Goal: Task Accomplishment & Management: Use online tool/utility

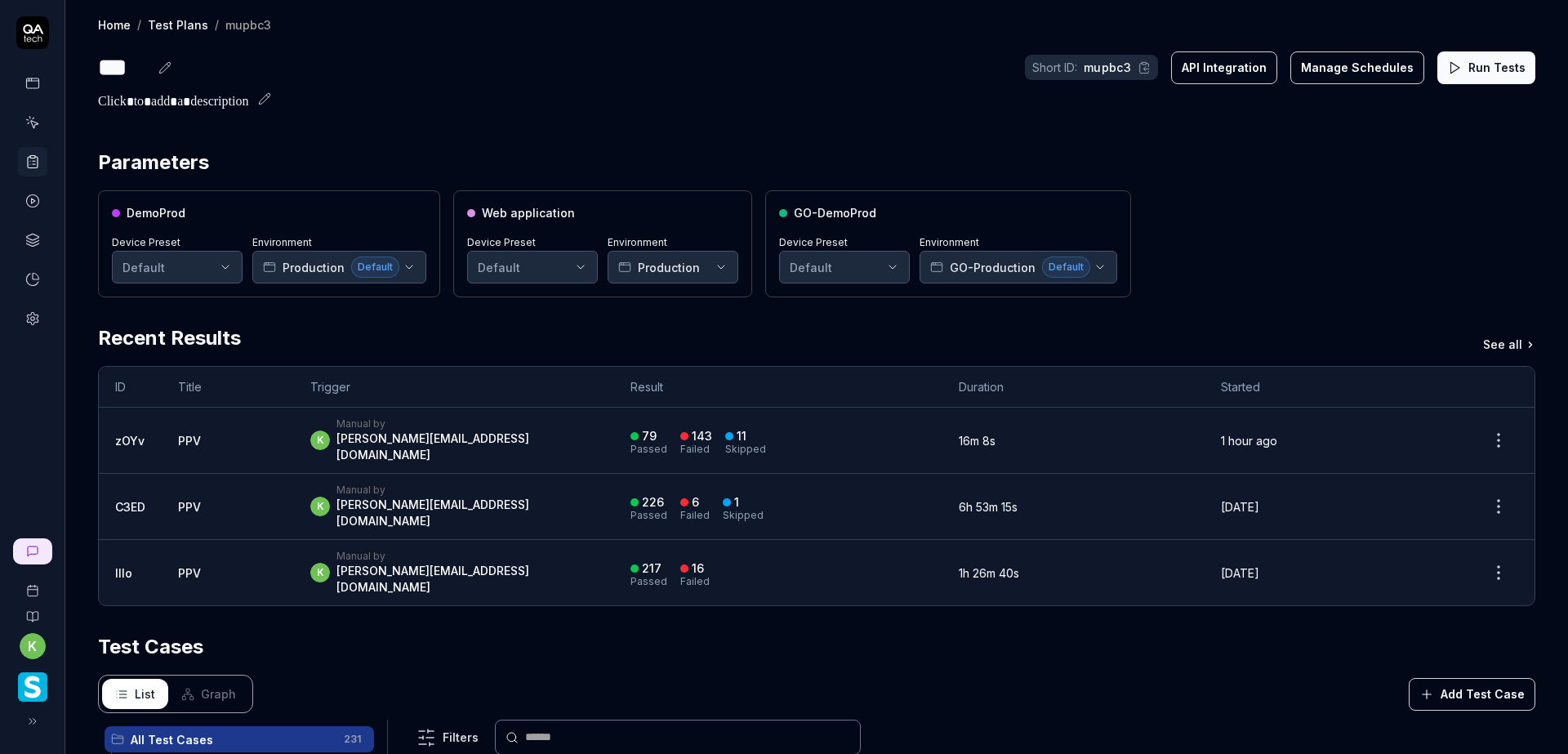
drag, startPoint x: 1396, startPoint y: 214, endPoint x: 1068, endPoint y: 213, distance: 328.0
click at [1396, 214] on div "DemoProd Device Preset Default Environment Production Default Web application D…" at bounding box center [816, 244] width 1437 height 107
click at [523, 440] on div "k Manual by kevin.opolin@smartlinx.com" at bounding box center [454, 440] width 287 height 46
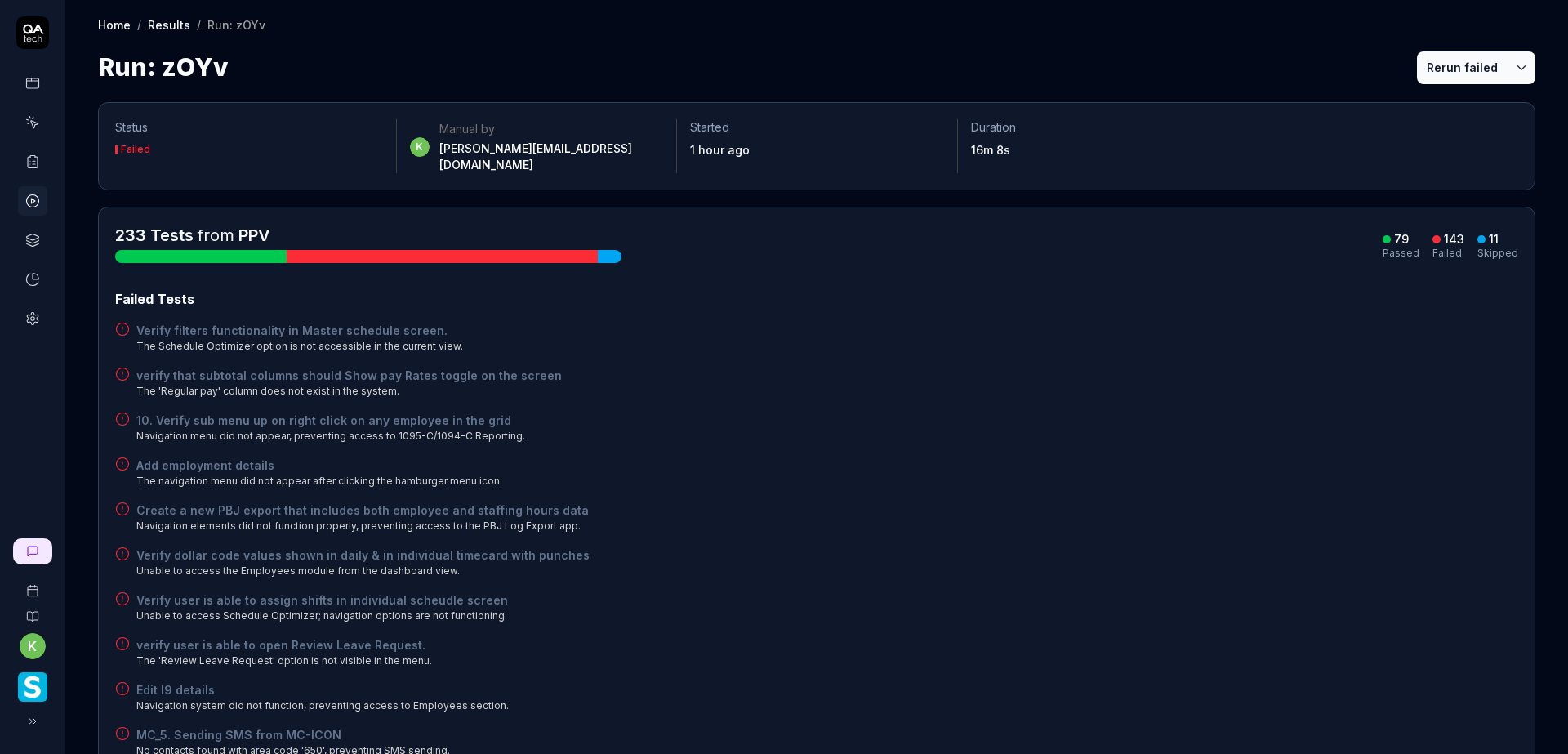
click at [1445, 79] on button "Rerun failed" at bounding box center [1462, 68] width 90 height 33
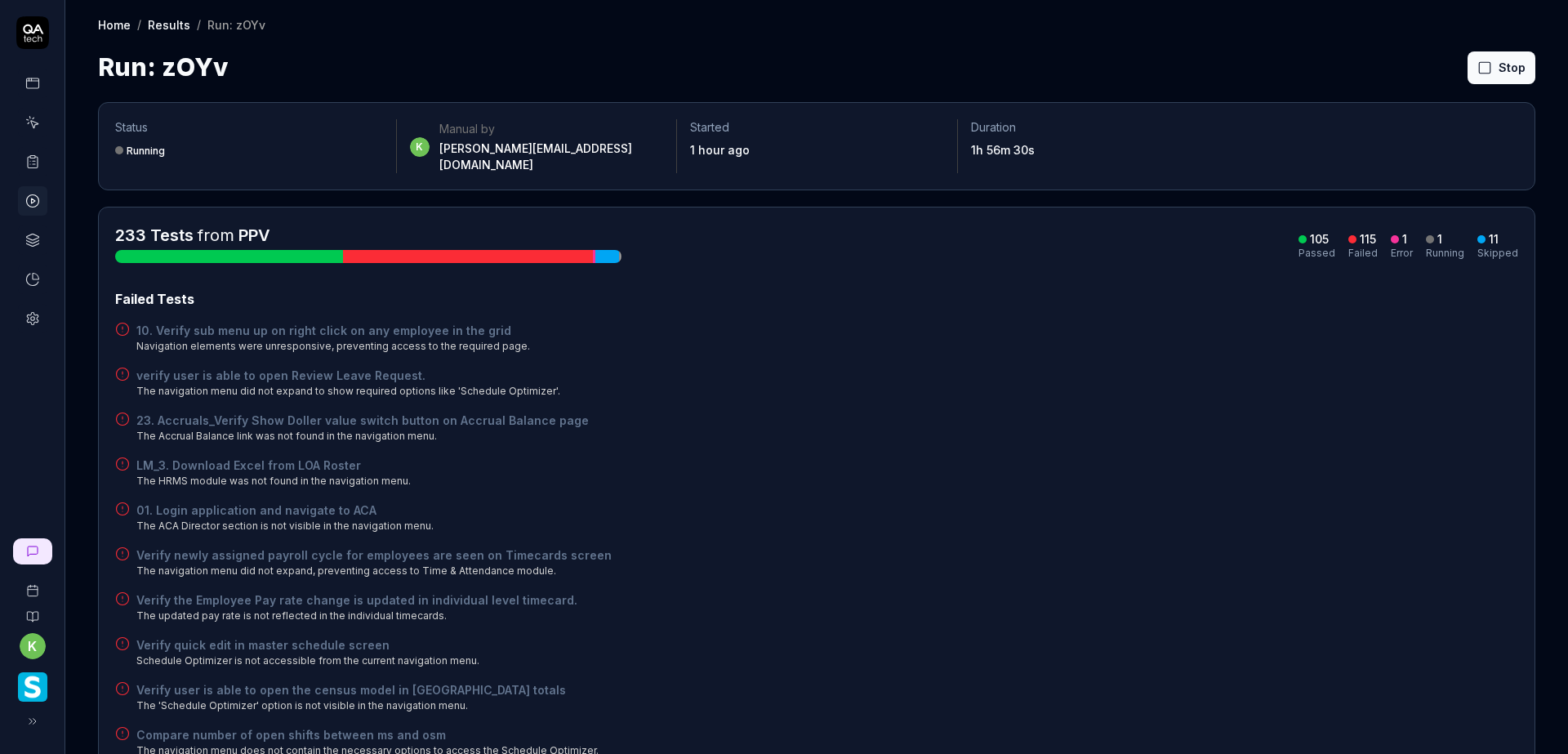
click at [993, 373] on div "verify user is able to open Review Leave Request. The navigation menu did not e…" at bounding box center [817, 382] width 1404 height 32
click at [1209, 322] on div "10. Verify sub menu up on right click on any employee in the grid Navigation el…" at bounding box center [817, 338] width 1404 height 32
click at [1448, 66] on button "Rerun failed" at bounding box center [1462, 68] width 90 height 33
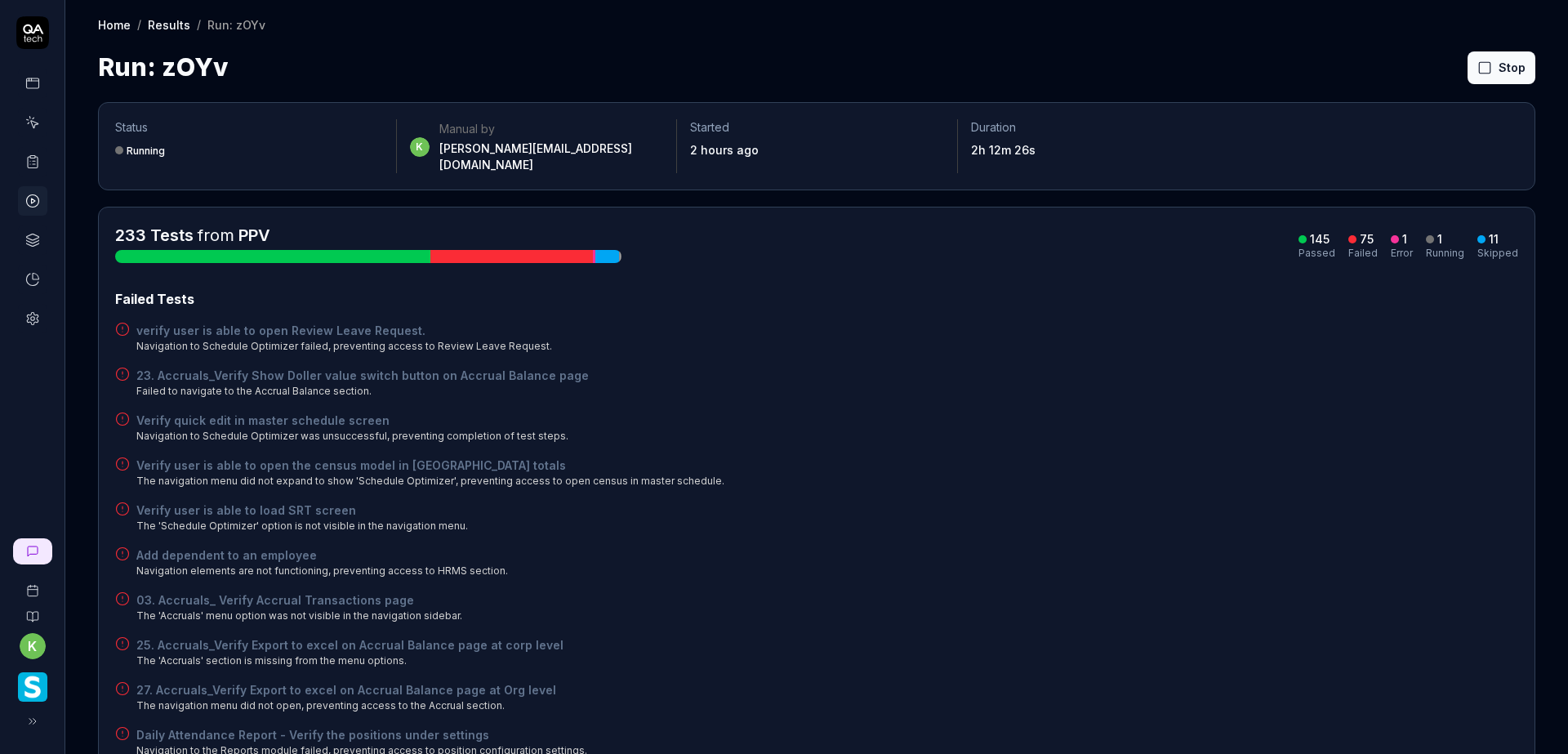
click at [1423, 66] on button "Rerun failed" at bounding box center [1462, 68] width 90 height 33
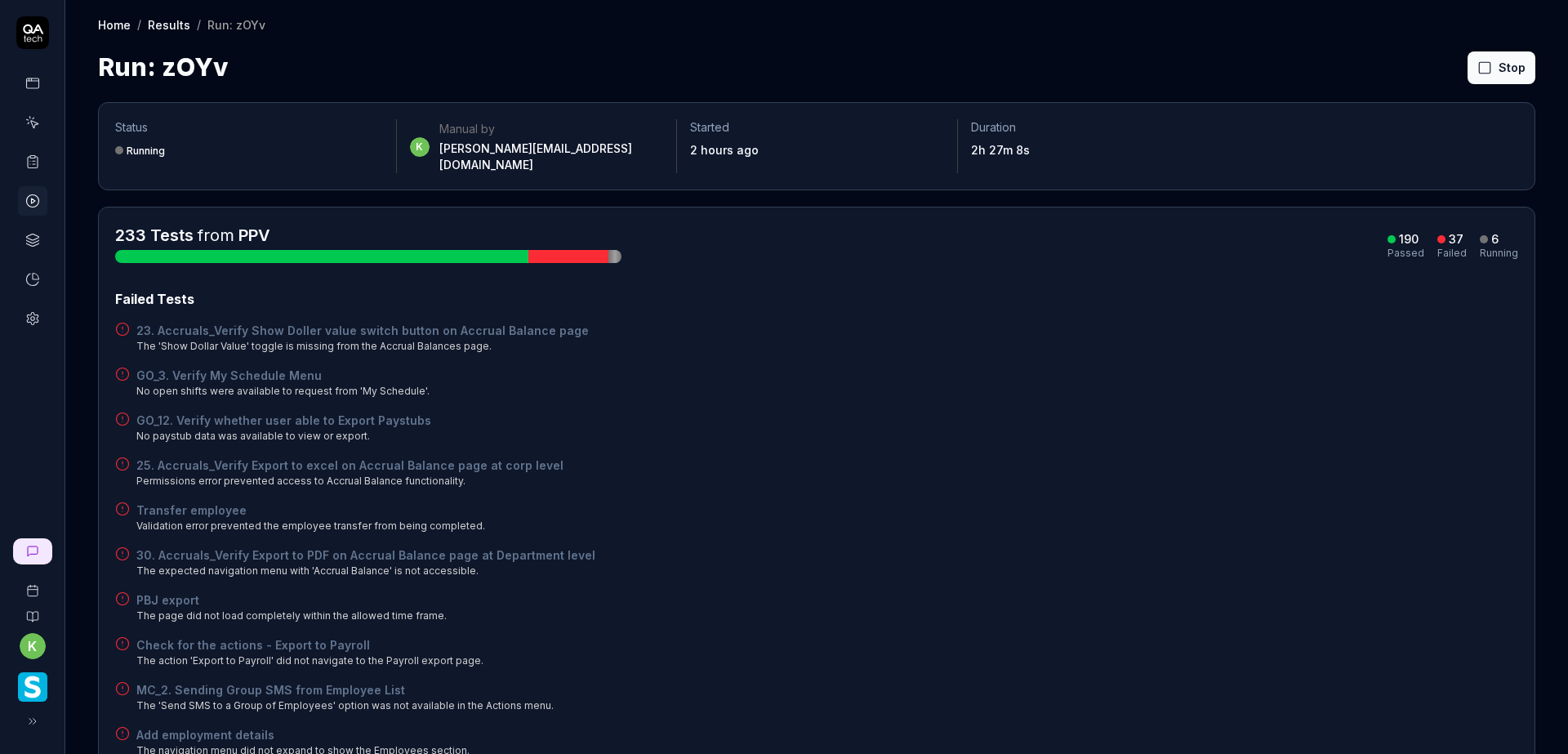
click at [1373, 322] on div "23. Accruals_Verify Show Doller value switch button on Accrual Balance page The…" at bounding box center [817, 338] width 1404 height 32
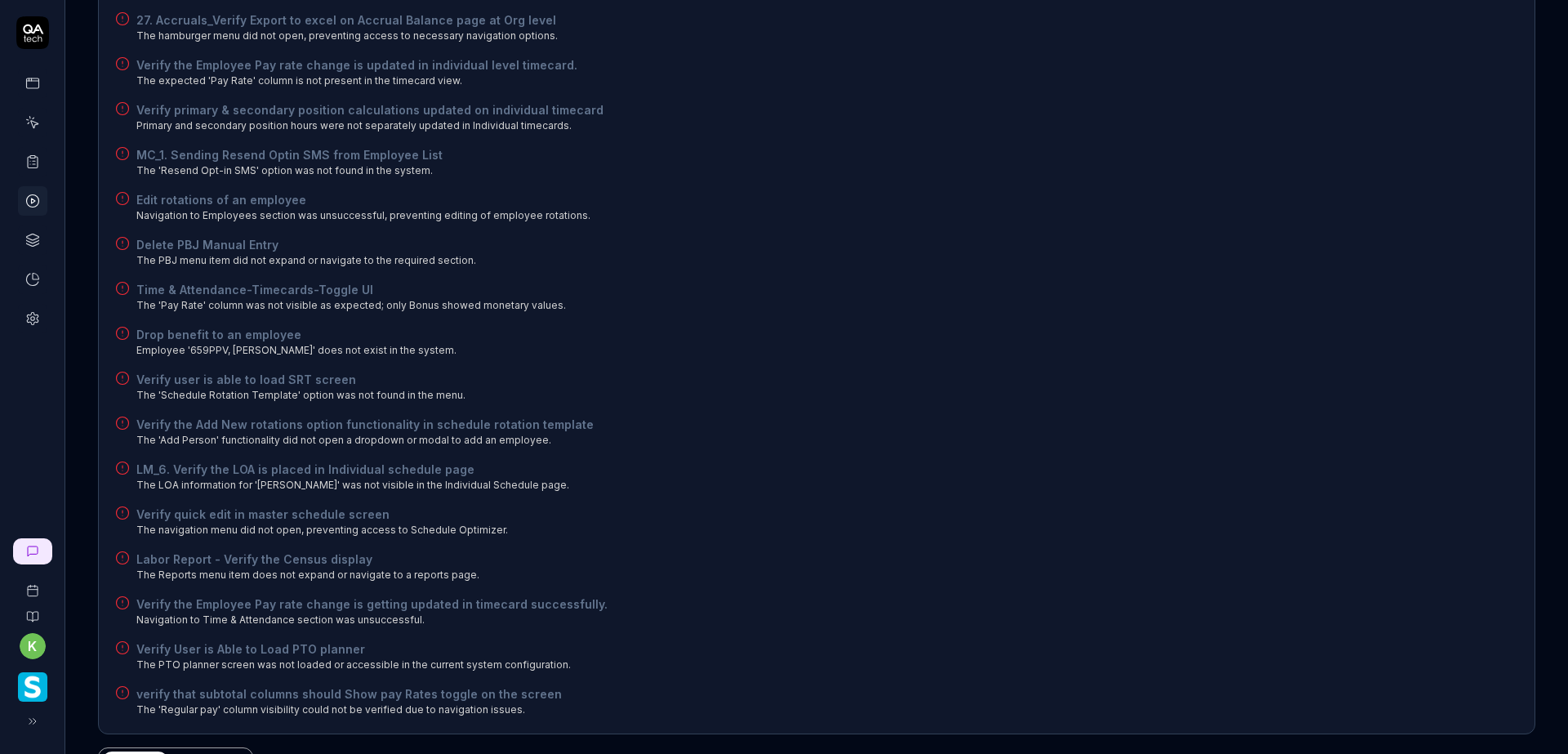
scroll to position [1479, 0]
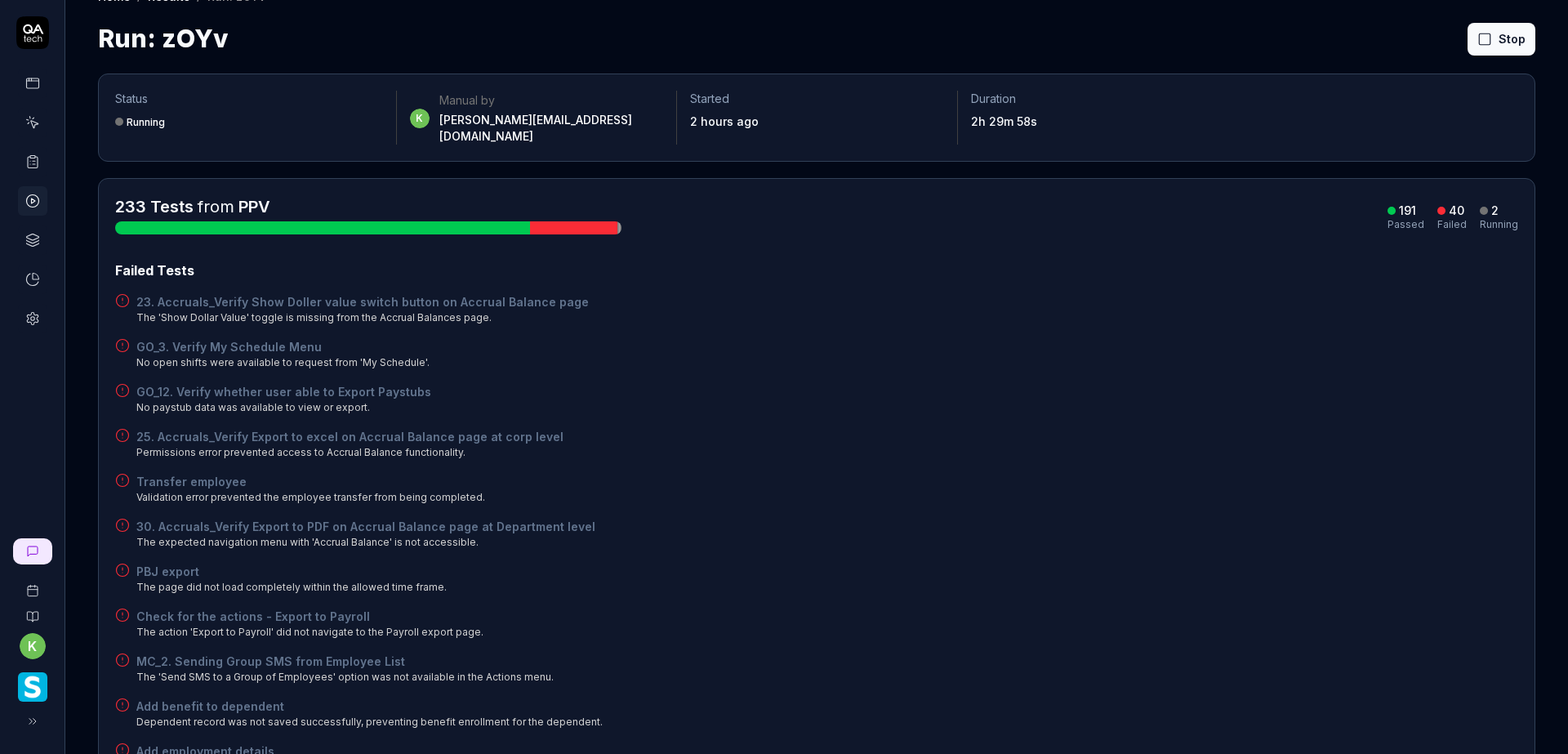
scroll to position [0, 0]
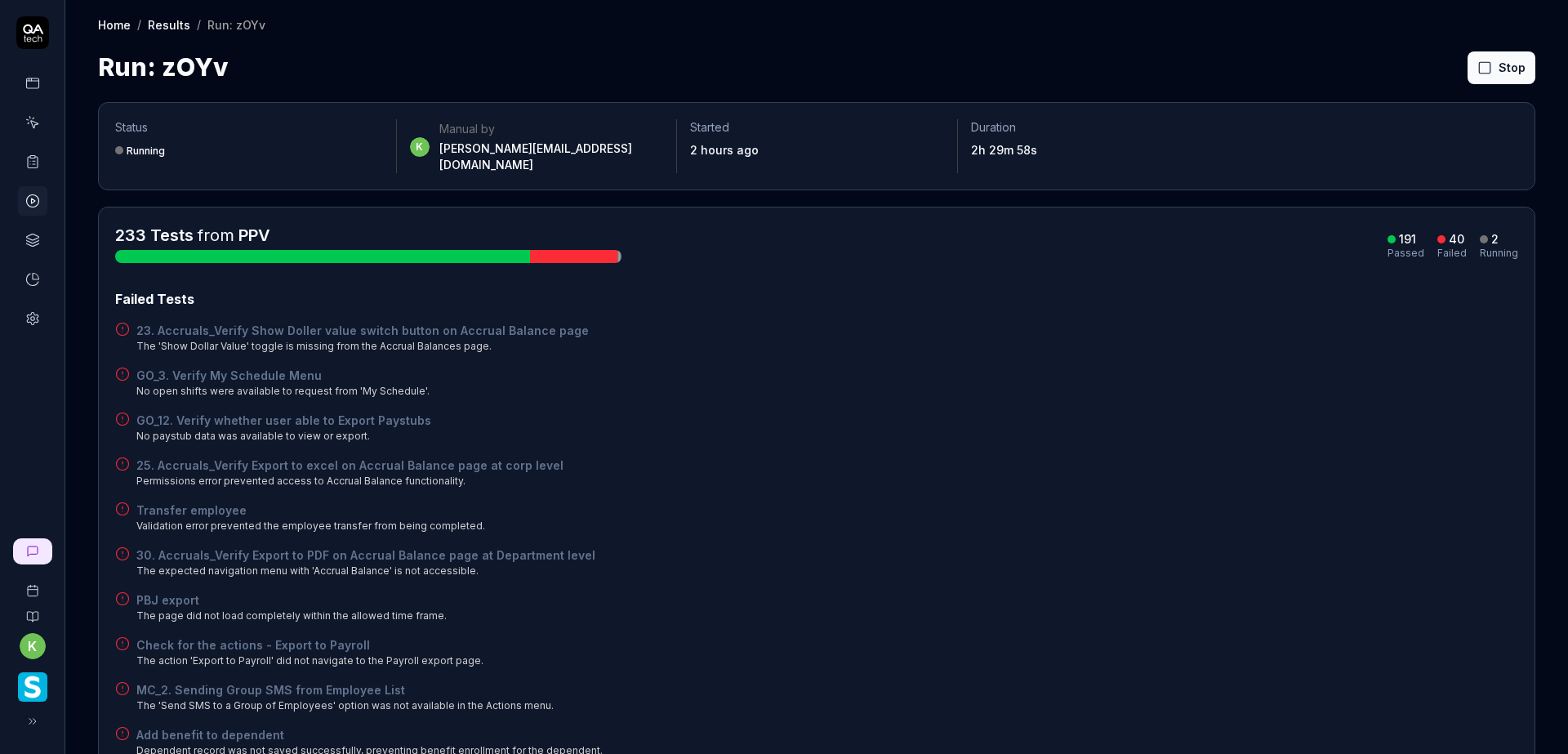
click at [1242, 144] on div "Status Running k Manual by [PERSON_NAME][EMAIL_ADDRESS][DOMAIN_NAME] Started 2 …" at bounding box center [817, 146] width 1404 height 54
click at [1448, 65] on button "Rerun failed" at bounding box center [1462, 68] width 90 height 33
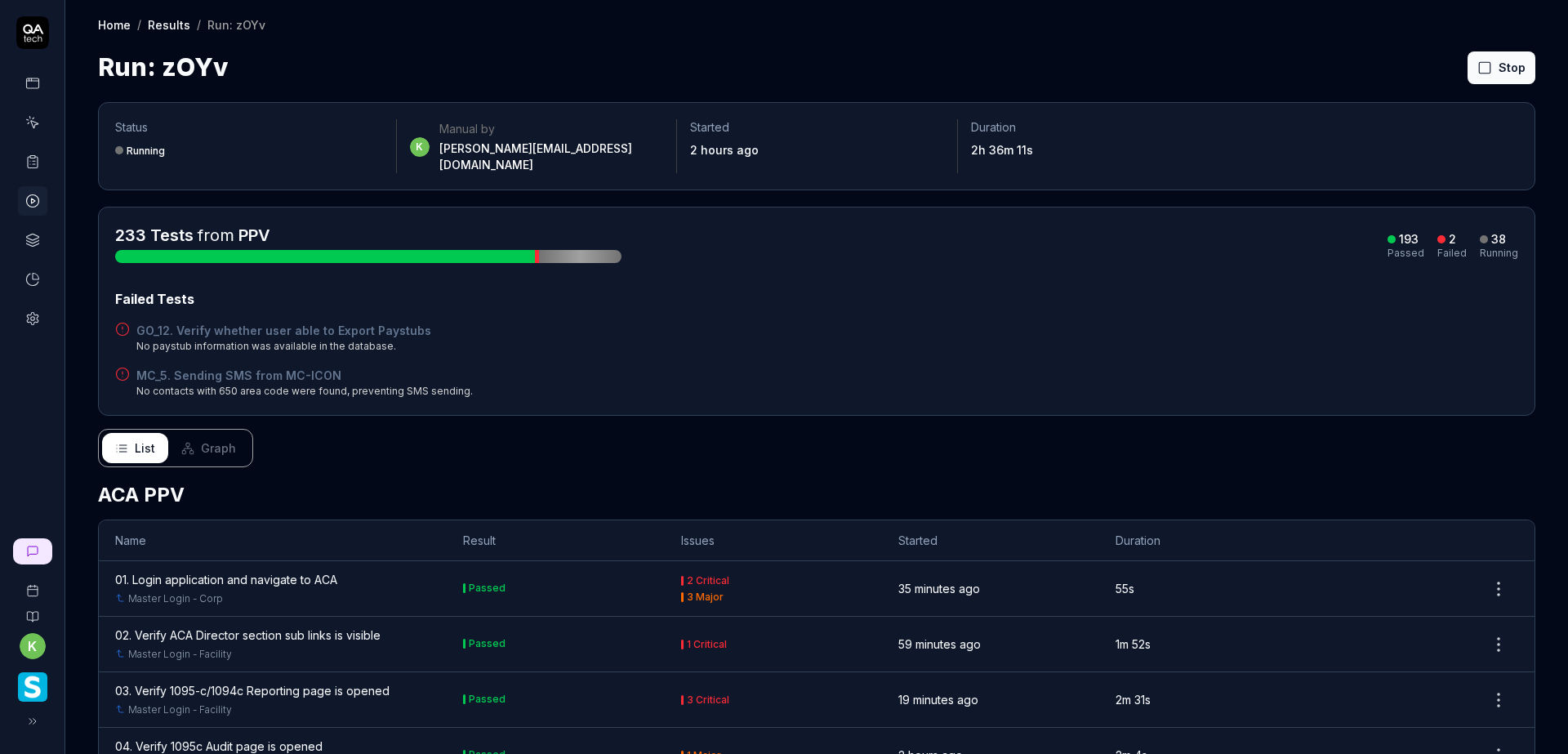
click at [1044, 331] on div "GO_12. Verify whether user able to Export Paystubs No paystub information was a…" at bounding box center [817, 338] width 1404 height 32
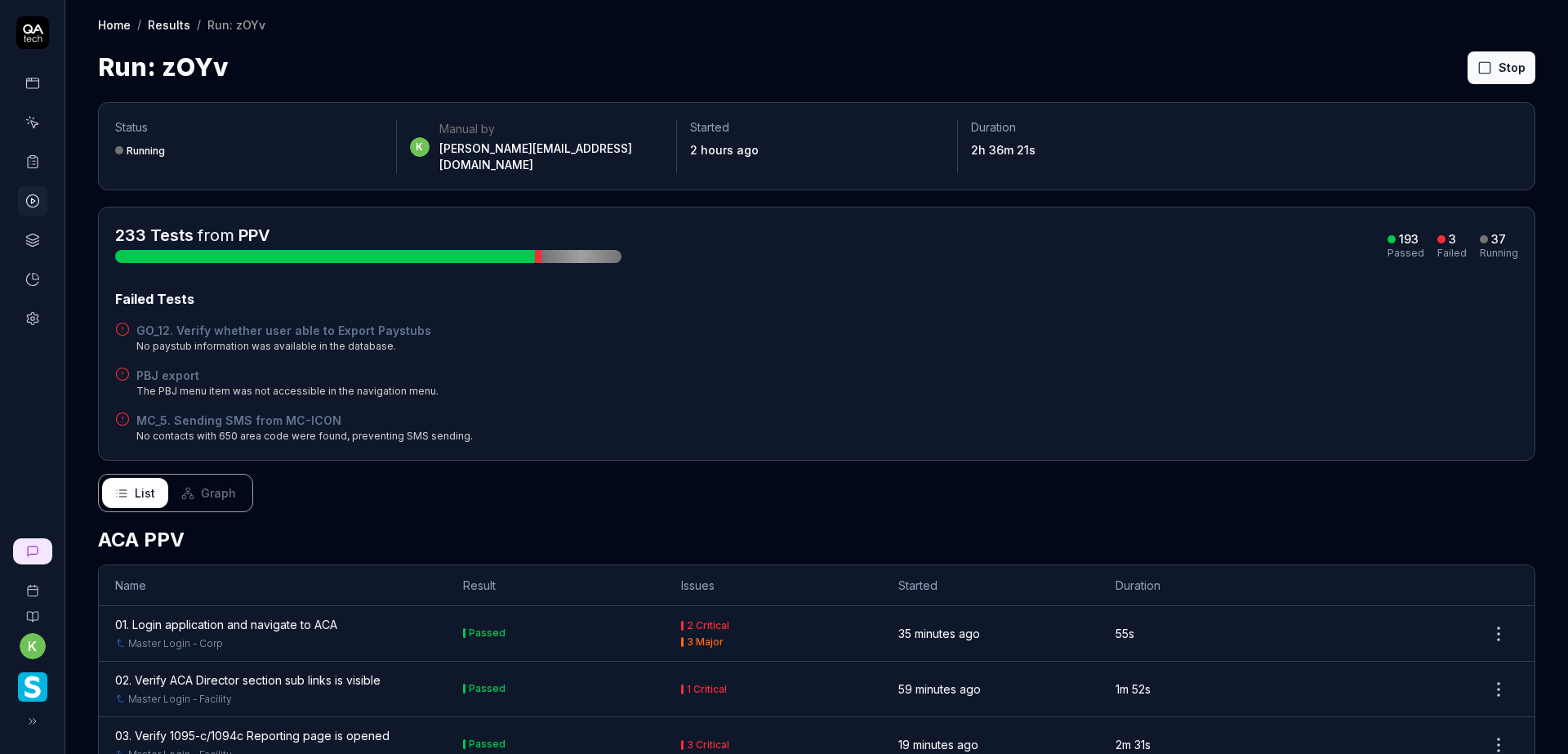
click at [1249, 342] on div "Failed Tests GO_12. Verify whether user able to Export Paystubs No paystub info…" at bounding box center [817, 366] width 1404 height 154
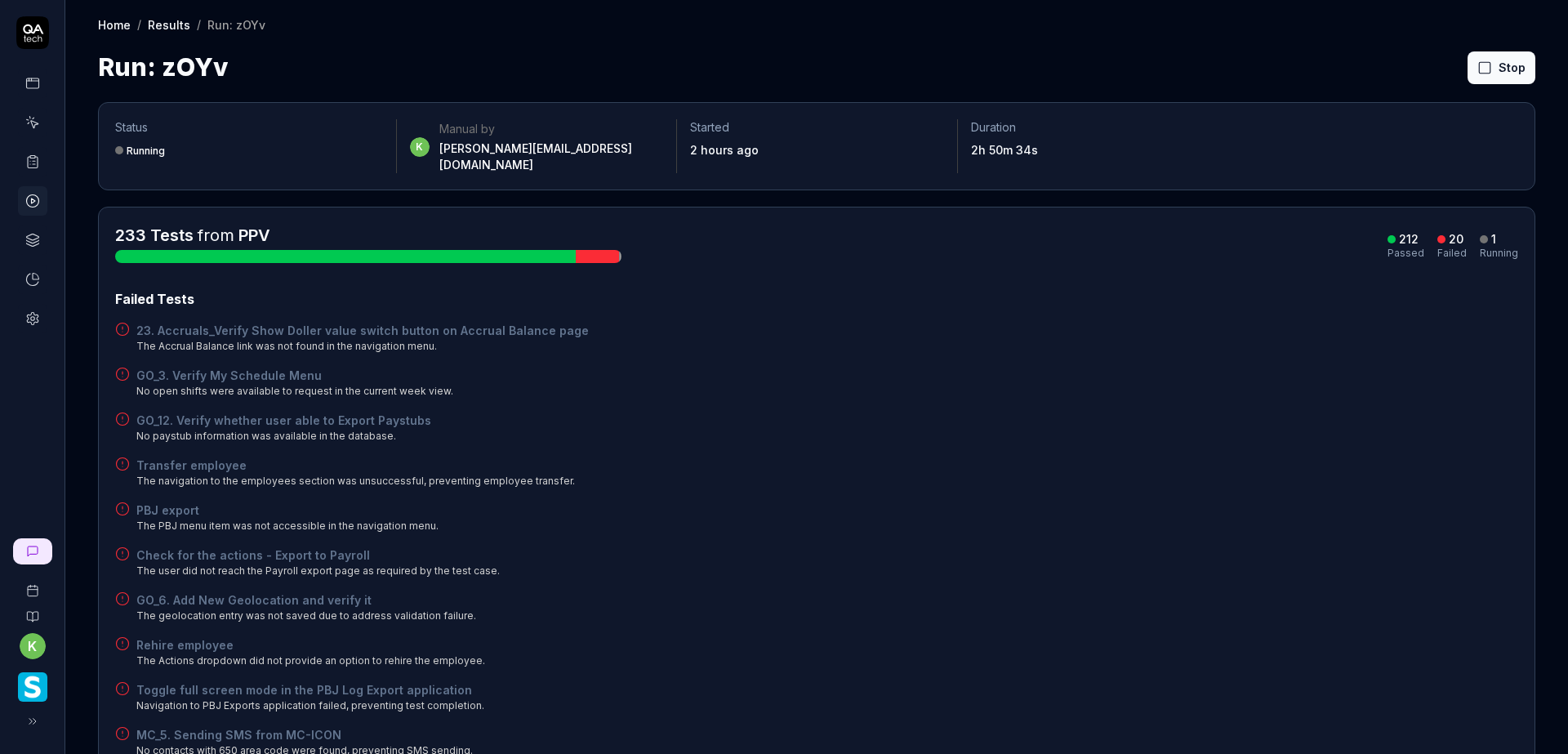
click at [1238, 367] on div "GO_3. Verify My Schedule Menu No open shifts were available to request in the c…" at bounding box center [817, 382] width 1404 height 32
click at [1364, 412] on div "GO_12. Verify whether user able to Export Paystubs No paystub information was a…" at bounding box center [817, 427] width 1404 height 32
click at [1202, 456] on div "Transfer employee The navigation to the employees section was unsuccessful, pre…" at bounding box center [817, 472] width 1404 height 32
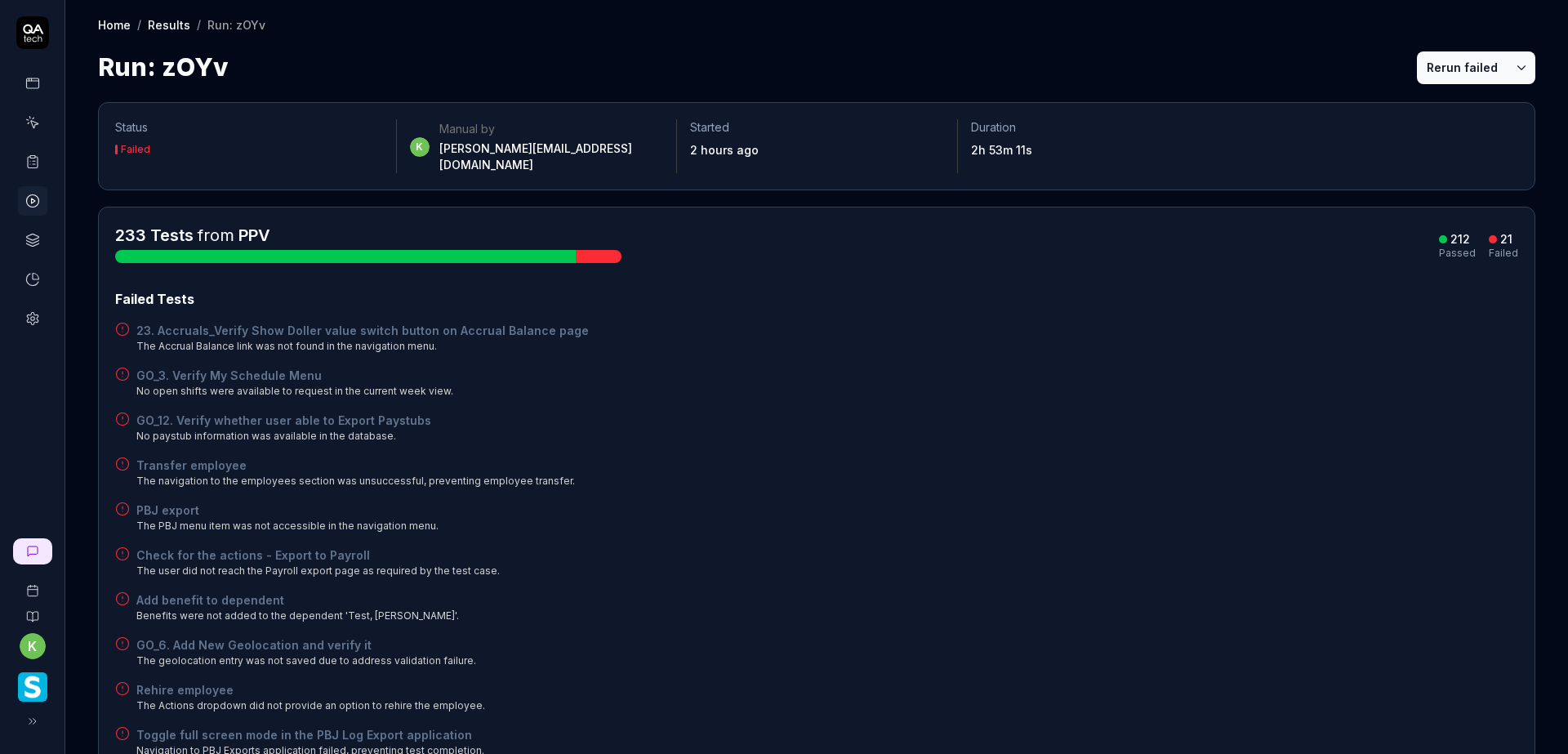
click at [1439, 69] on button "Rerun failed" at bounding box center [1462, 68] width 90 height 33
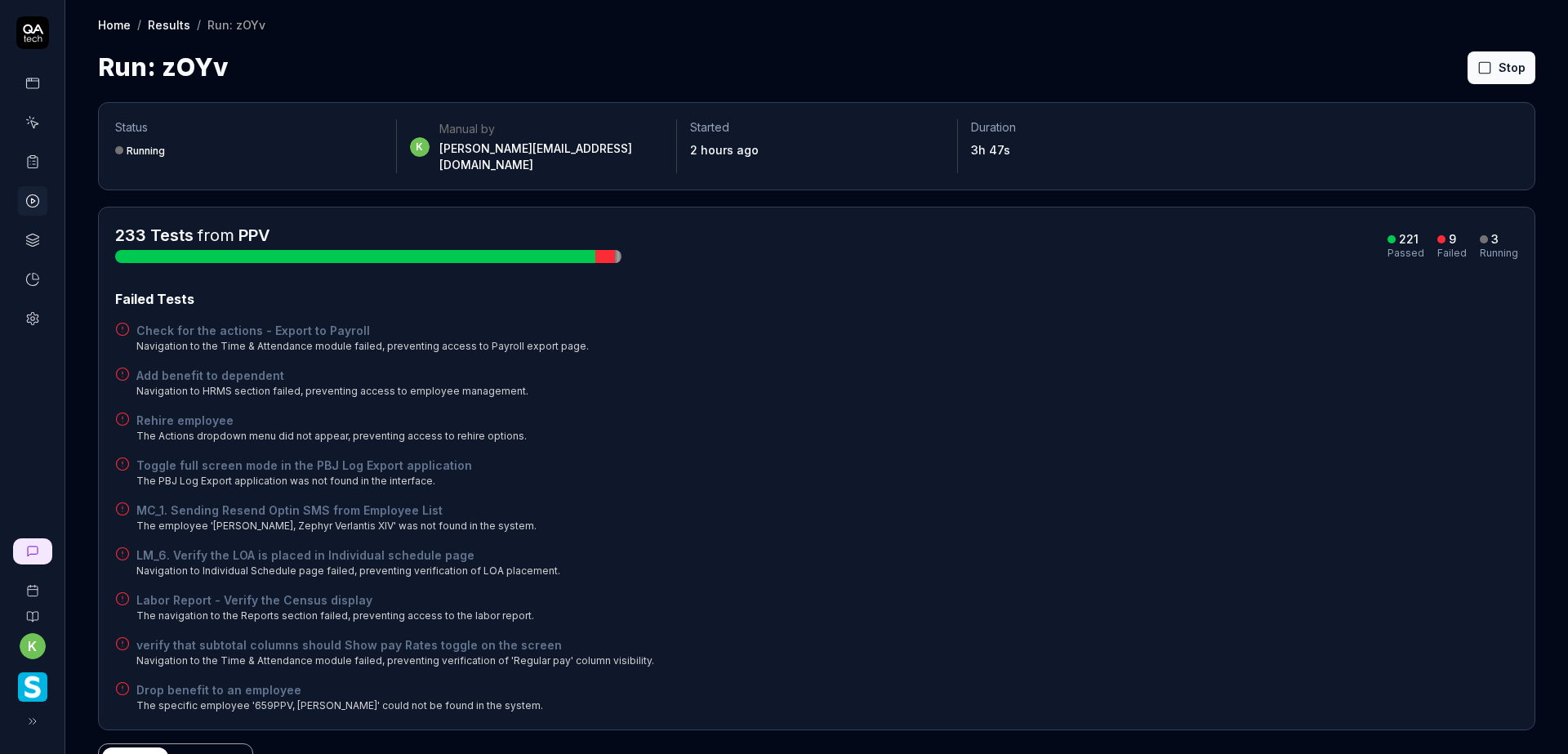
click at [1021, 440] on div "Failed Tests Check for the actions - Export to Payroll Navigation to the Time &…" at bounding box center [817, 501] width 1404 height 424
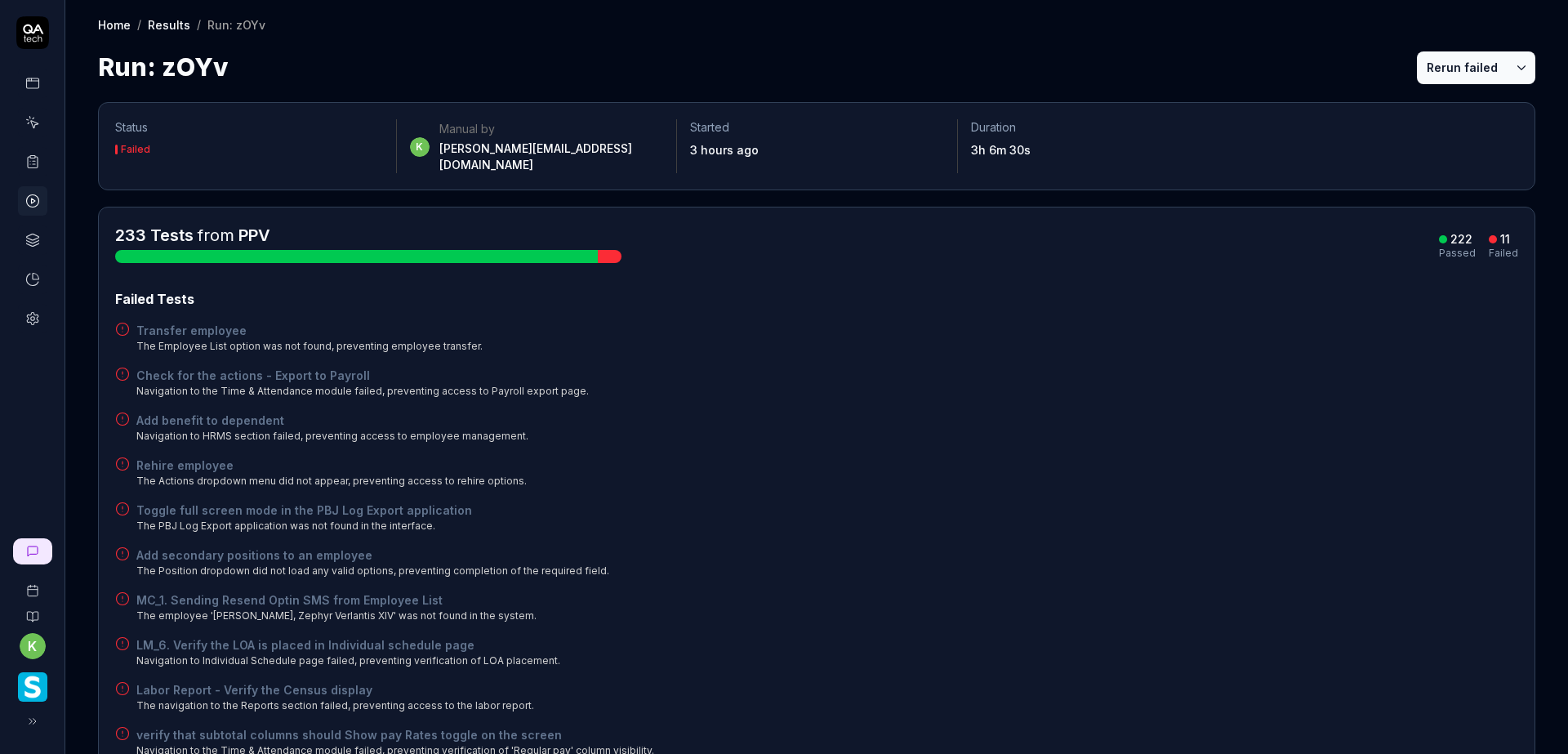
click at [1280, 373] on div "Check for the actions - Export to Payroll Navigation to the Time & Attendance m…" at bounding box center [817, 382] width 1404 height 32
